Goal: Navigation & Orientation: Go to known website

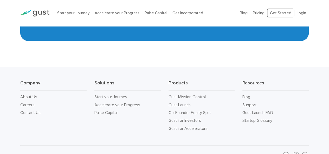
scroll to position [2387, 0]
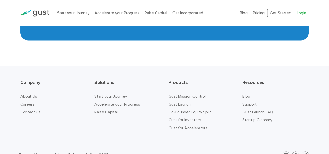
click at [303, 14] on link "Login" at bounding box center [301, 13] width 9 height 5
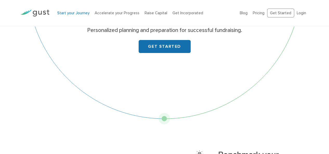
scroll to position [42, 0]
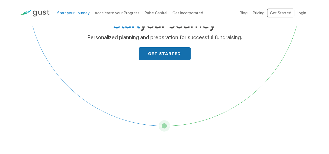
click at [168, 57] on link "GET STARTED" at bounding box center [165, 53] width 52 height 13
